Goal: Information Seeking & Learning: Learn about a topic

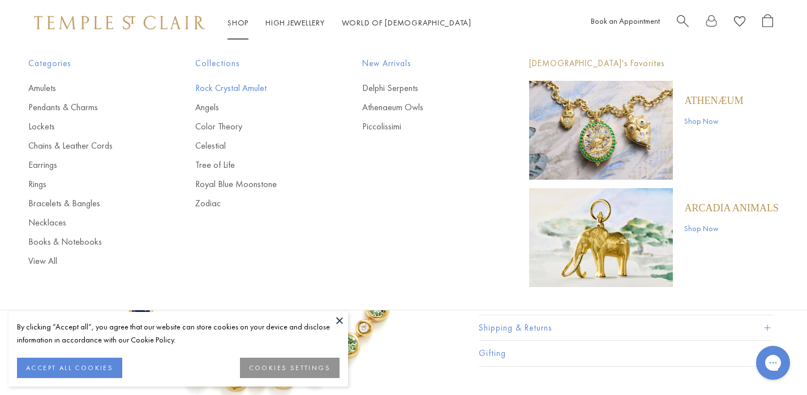
click at [240, 91] on link "Rock Crystal Amulet" at bounding box center [256, 88] width 122 height 12
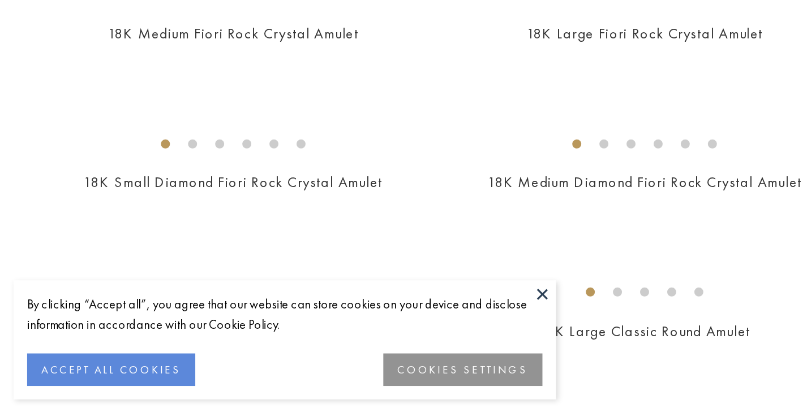
scroll to position [547, 0]
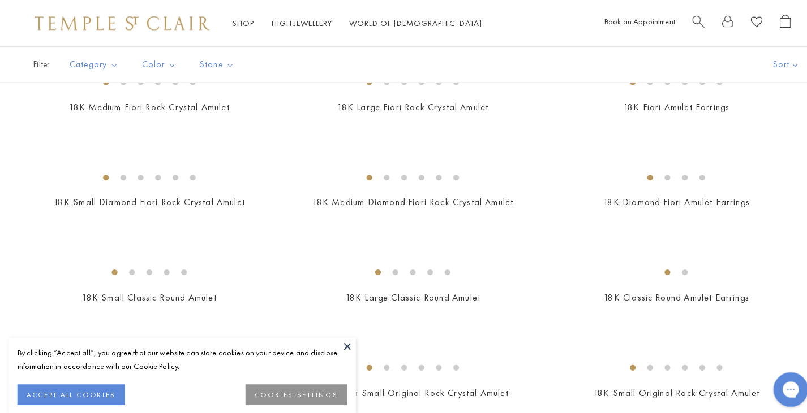
click at [342, 341] on button at bounding box center [339, 338] width 17 height 17
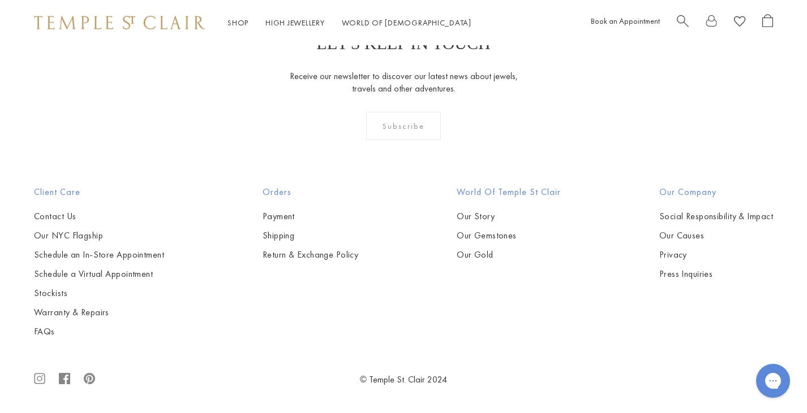
scroll to position [3134, 0]
click at [301, 24] on link "High Jewellery High Jewellery" at bounding box center [294, 23] width 59 height 10
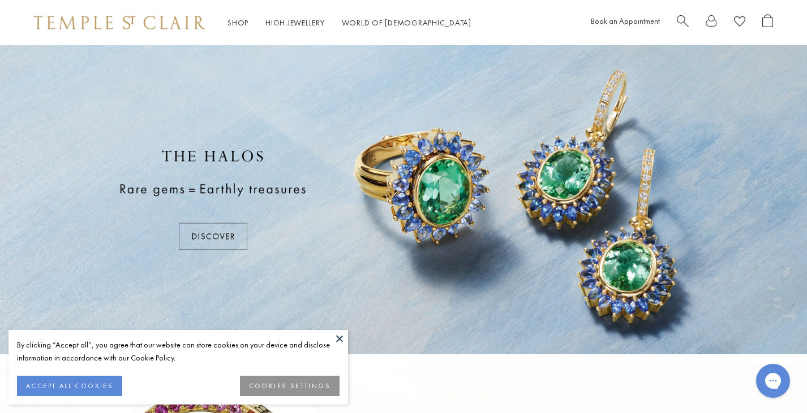
click at [338, 338] on button at bounding box center [339, 338] width 17 height 17
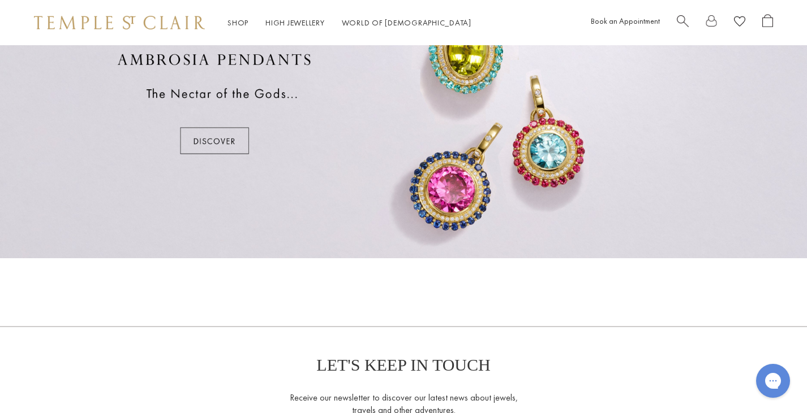
scroll to position [670, 0]
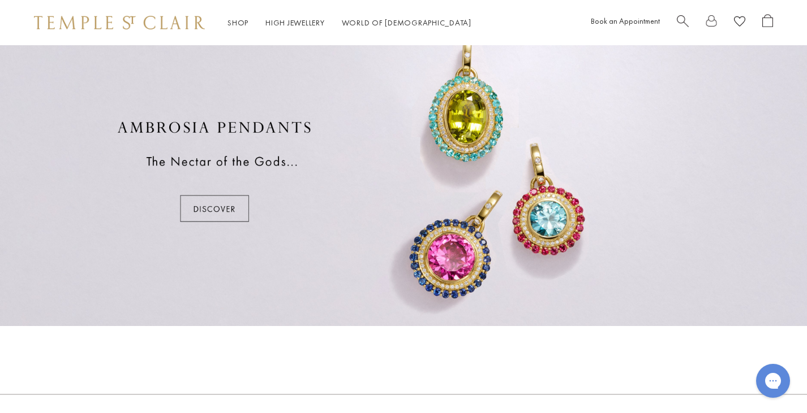
click at [359, 274] on div at bounding box center [403, 171] width 807 height 309
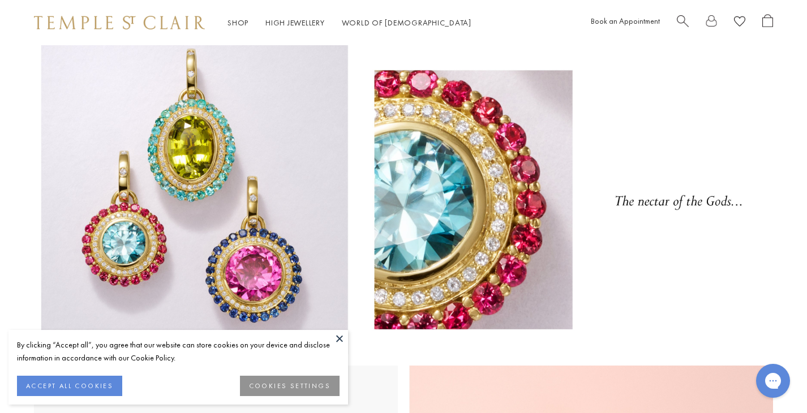
click at [342, 342] on button at bounding box center [339, 338] width 17 height 17
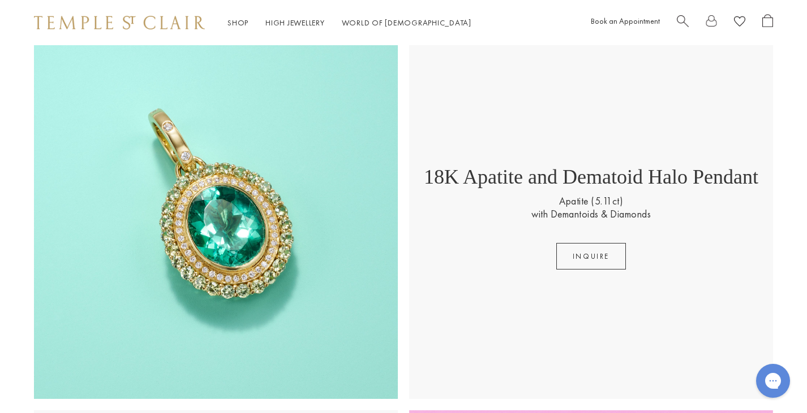
scroll to position [1528, 0]
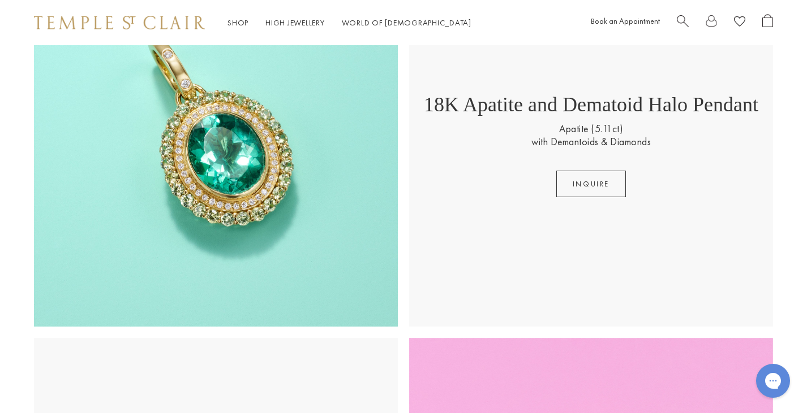
click at [316, 209] on img at bounding box center [216, 145] width 364 height 364
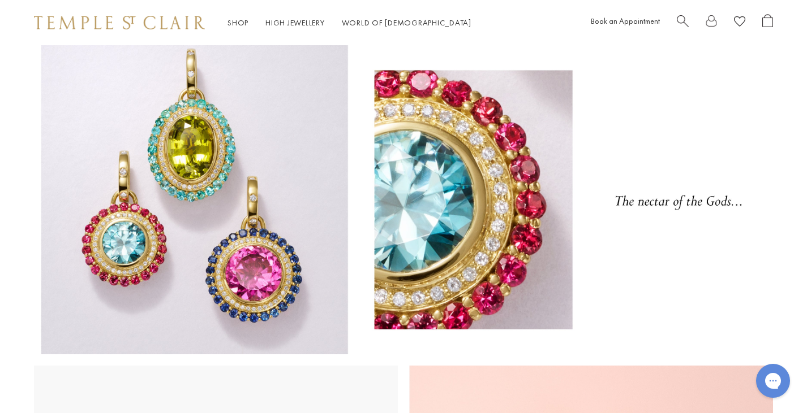
scroll to position [0, 0]
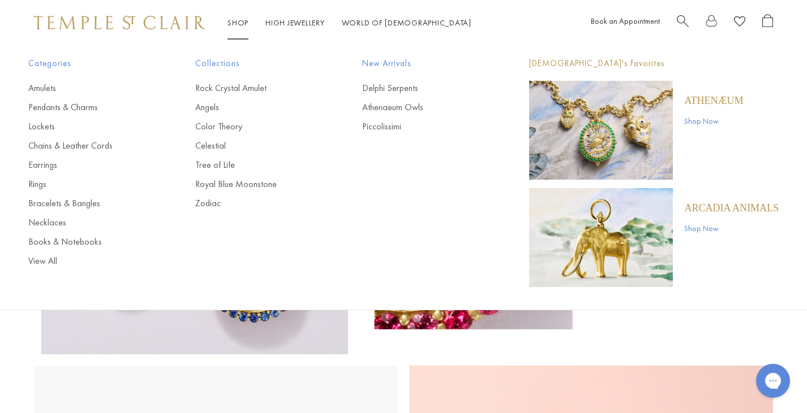
click at [246, 25] on link "Shop Shop" at bounding box center [237, 23] width 21 height 10
click at [44, 126] on link "Lockets" at bounding box center [89, 126] width 122 height 12
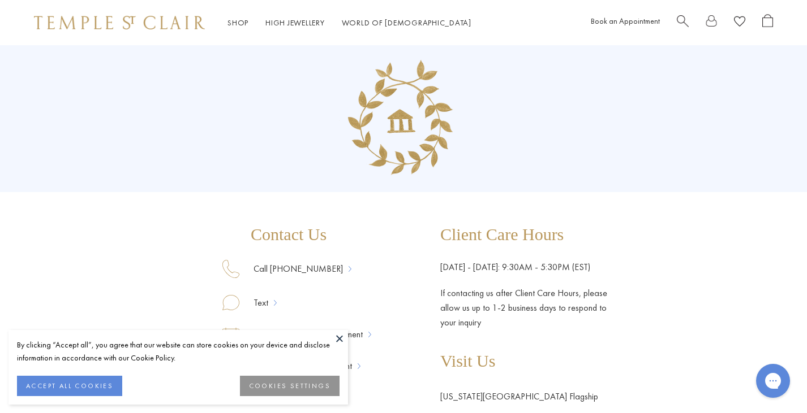
click at [340, 337] on button at bounding box center [339, 338] width 17 height 17
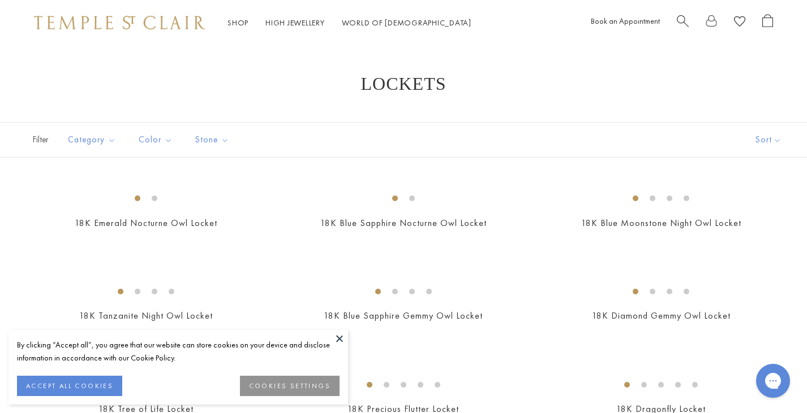
click at [331, 336] on button at bounding box center [339, 338] width 17 height 17
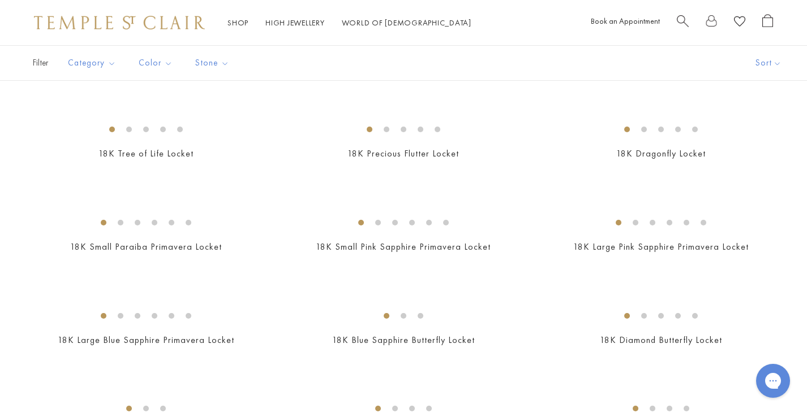
scroll to position [445, 0]
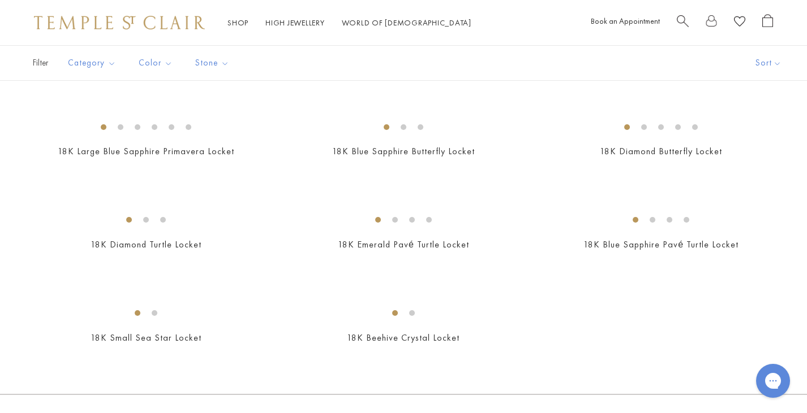
click at [0, 0] on img at bounding box center [0, 0] width 0 height 0
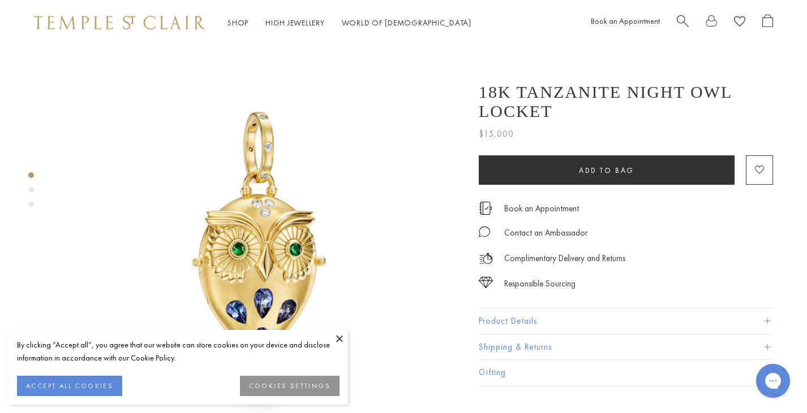
click at [327, 330] on div "By clicking “Accept all”, you agree that our website can store cookies on your …" at bounding box center [177, 367] width 339 height 75
click at [330, 333] on div "By clicking “Accept all”, you agree that our website can store cookies on your …" at bounding box center [177, 367] width 339 height 75
click at [341, 337] on button at bounding box center [339, 338] width 17 height 17
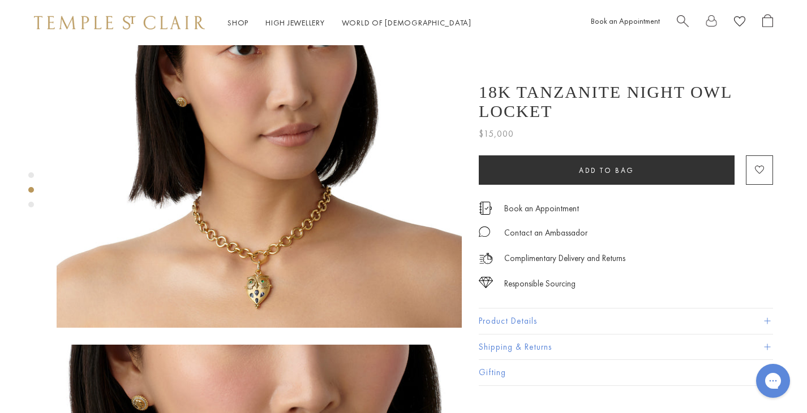
scroll to position [506, 0]
